Goal: Use online tool/utility: Utilize a website feature to perform a specific function

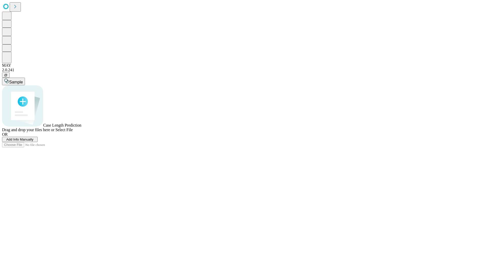
click at [34, 142] on span "Add Info Manually" at bounding box center [19, 140] width 27 height 4
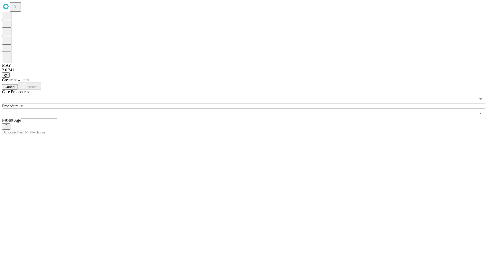
click at [57, 118] on input "text" at bounding box center [39, 120] width 36 height 5
type input "**"
click at [248, 109] on input "text" at bounding box center [239, 114] width 474 height 10
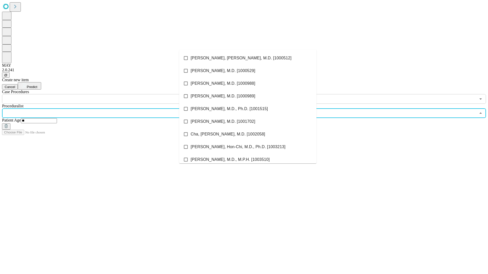
click at [248, 58] on li "[PERSON_NAME], [PERSON_NAME], M.D. [1000512]" at bounding box center [247, 58] width 137 height 13
click at [107, 94] on input "text" at bounding box center [239, 99] width 474 height 10
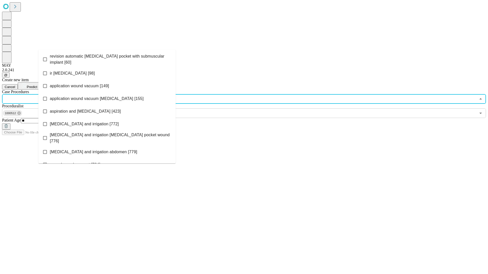
click at [107, 58] on span "revision automatic [MEDICAL_DATA] pocket with submuscular implant [60]" at bounding box center [111, 59] width 122 height 12
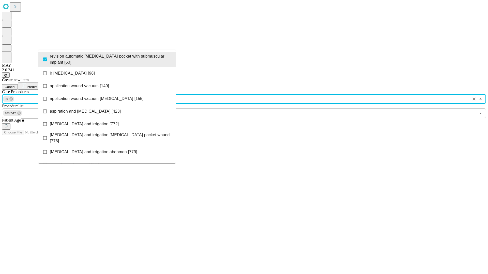
click at [37, 85] on span "Predict" at bounding box center [32, 87] width 10 height 4
